Goal: Task Accomplishment & Management: Manage account settings

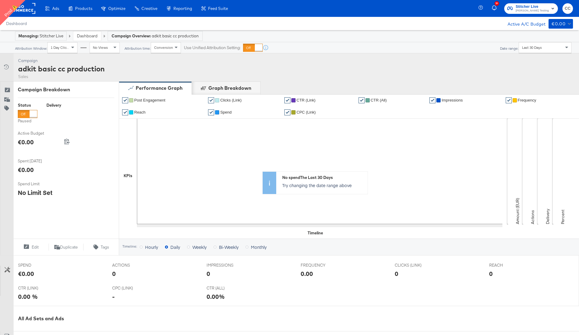
click at [120, 68] on div "Campaign Activity Campaign adkit basic cc production Sales" at bounding box center [289, 67] width 579 height 28
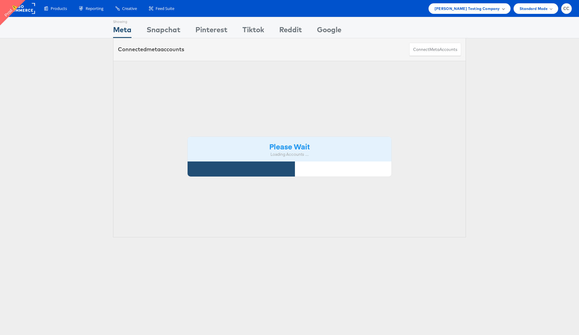
click at [503, 8] on span at bounding box center [503, 8] width 3 height 3
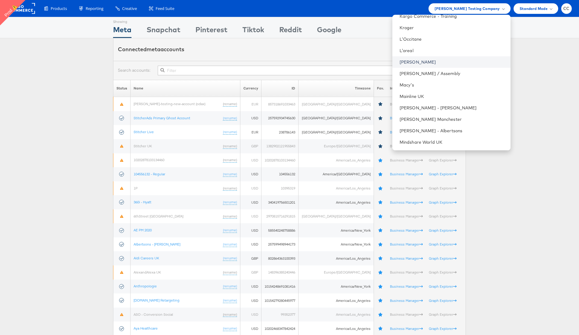
scroll to position [617, 0]
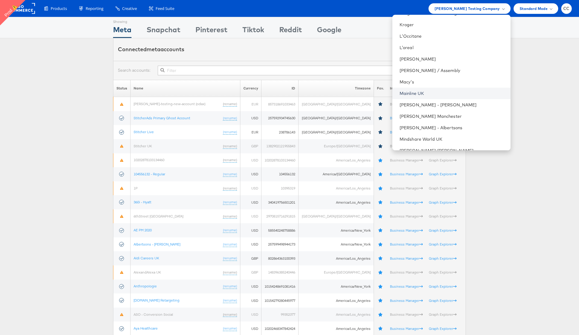
click at [430, 93] on link "Mainline UK" at bounding box center [453, 93] width 106 height 6
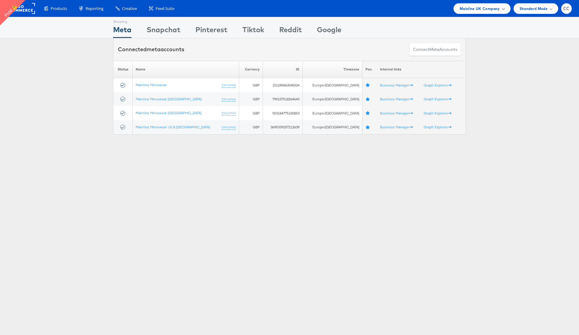
click at [499, 8] on span "Mainline UK Company" at bounding box center [480, 8] width 40 height 6
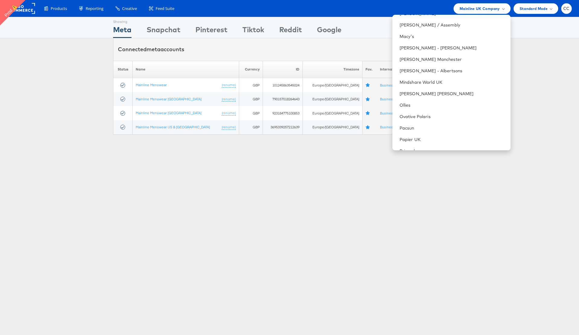
scroll to position [678, 0]
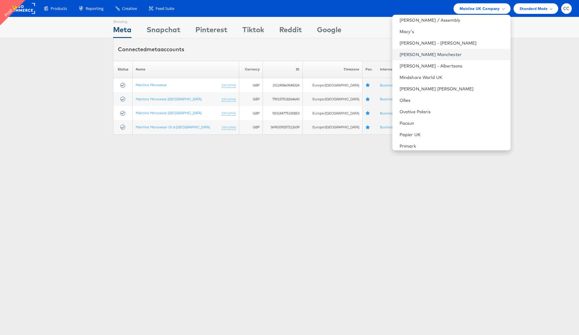
click at [446, 54] on link "Mccann Manchester" at bounding box center [453, 55] width 106 height 6
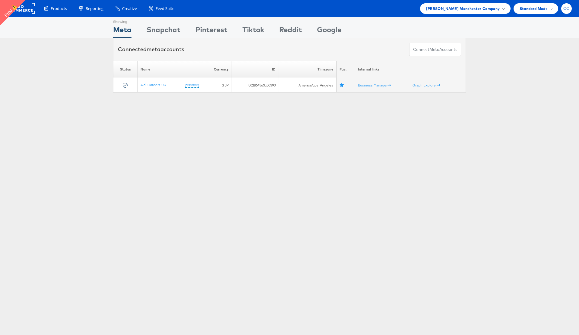
click at [566, 11] on div "CC" at bounding box center [566, 8] width 11 height 11
click at [541, 58] on div at bounding box center [545, 58] width 20 height 2
